Goal: Task Accomplishment & Management: Complete application form

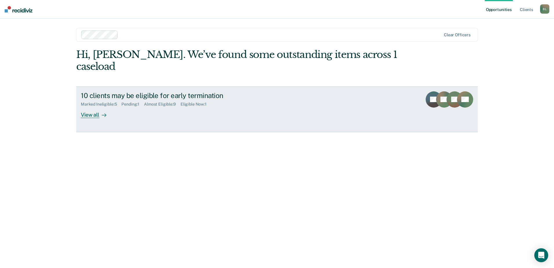
click at [100, 107] on link "10 clients may be eligible for early termination Marked Ineligible : 5 Pending …" at bounding box center [277, 109] width 402 height 46
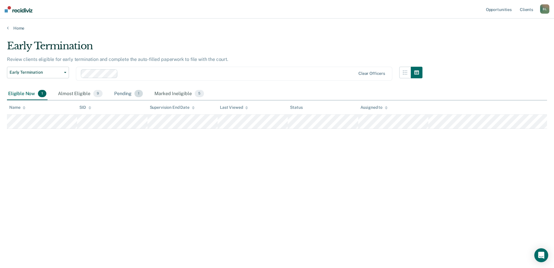
click at [118, 94] on div "Pending 1" at bounding box center [128, 94] width 31 height 13
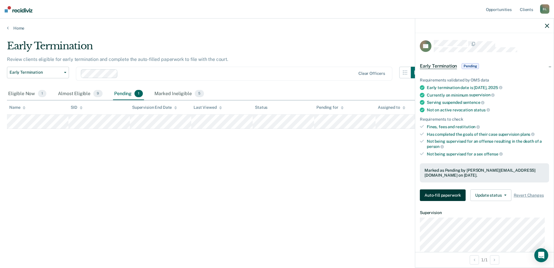
click at [441, 189] on button "Auto-fill paperwork" at bounding box center [443, 195] width 46 height 12
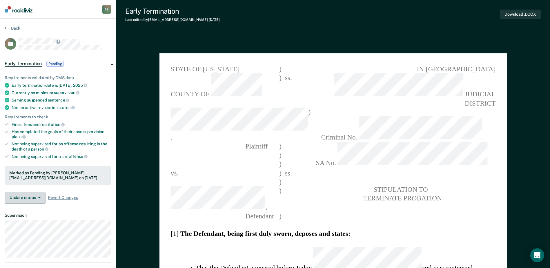
click at [25, 197] on button "Update status" at bounding box center [25, 198] width 41 height 12
click at [97, 195] on div "Update status Revert from Pending Mark Ineligible Revert Changes" at bounding box center [58, 198] width 107 height 12
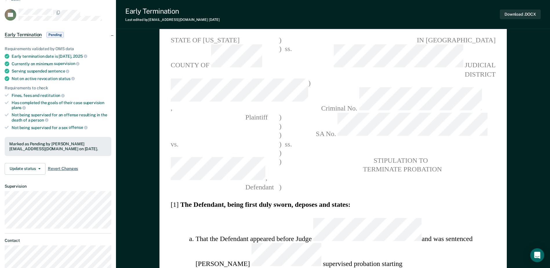
click at [51, 168] on span "Revert Changes" at bounding box center [63, 168] width 30 height 5
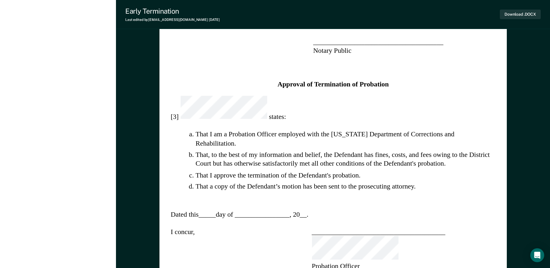
scroll to position [493, 0]
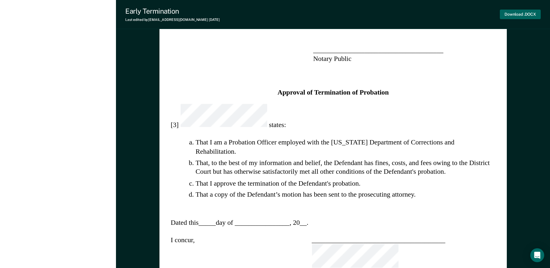
click at [511, 15] on button "Download .DOCX" at bounding box center [520, 15] width 41 height 10
type textarea "x"
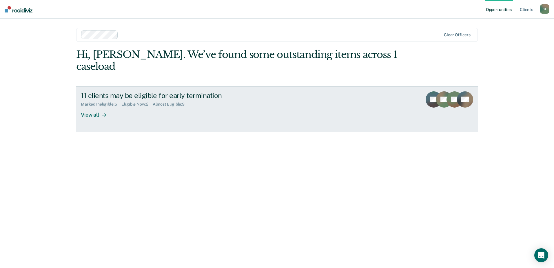
click at [96, 107] on div "View all" at bounding box center [97, 112] width 32 height 11
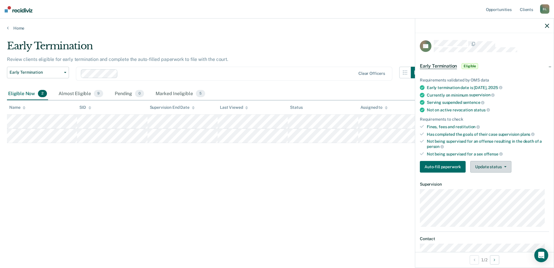
click at [480, 162] on button "Update status" at bounding box center [491, 167] width 41 height 12
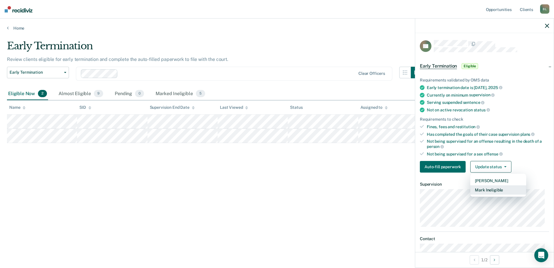
click at [484, 193] on button "Mark Ineligible" at bounding box center [499, 189] width 56 height 9
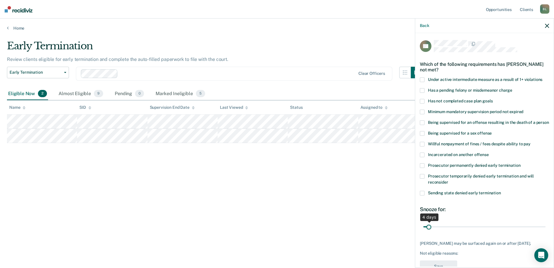
drag, startPoint x: 454, startPoint y: 233, endPoint x: 429, endPoint y: 232, distance: 24.4
type input "4"
click at [429, 232] on input "range" at bounding box center [485, 227] width 122 height 10
click at [425, 100] on label "Has not completed case plan goals" at bounding box center [484, 102] width 129 height 6
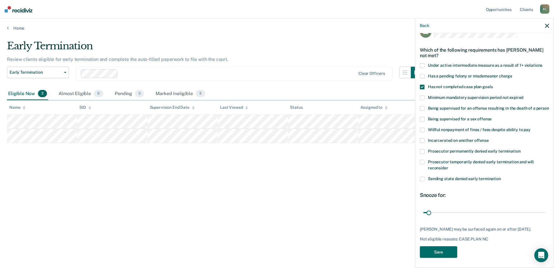
scroll to position [26, 0]
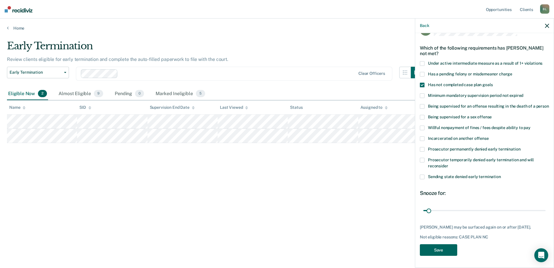
click at [449, 252] on button "Save" at bounding box center [438, 250] width 37 height 12
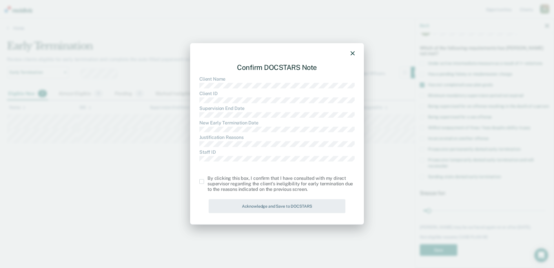
click at [200, 180] on span at bounding box center [202, 181] width 5 height 5
click at [208, 179] on input "checkbox" at bounding box center [208, 179] width 0 height 0
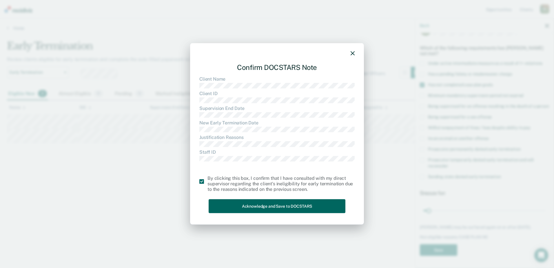
click at [221, 205] on button "Acknowledge and Save to DOCSTARS" at bounding box center [277, 206] width 137 height 14
